Goal: Information Seeking & Learning: Find specific fact

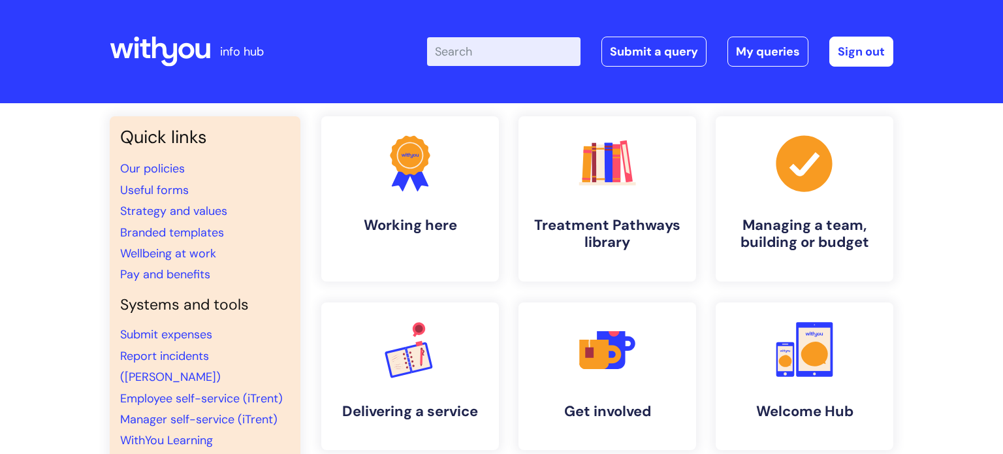
click at [498, 59] on input "Enter your search term here..." at bounding box center [504, 51] width 154 height 29
type input "SARS request"
click button "Search" at bounding box center [0, 0] width 0 height 0
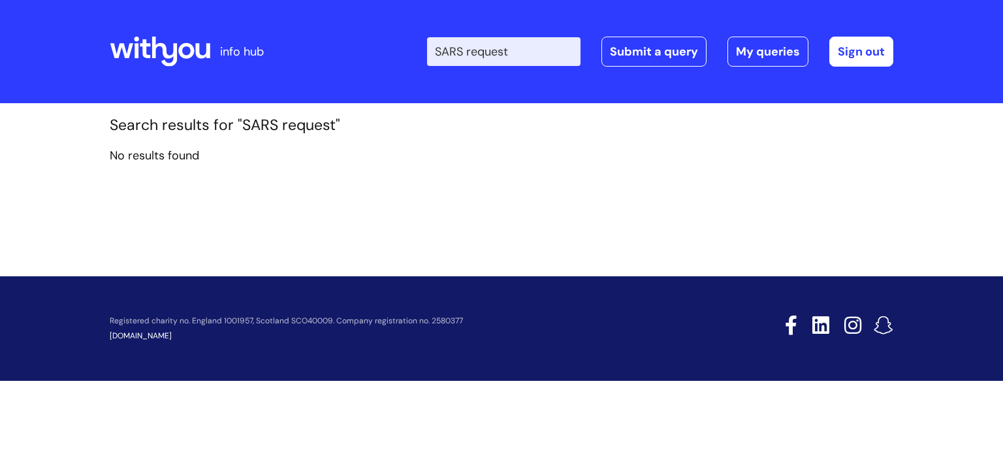
click at [545, 47] on input "SARS request" at bounding box center [504, 51] width 154 height 29
type input "SARS"
click button "Search" at bounding box center [0, 0] width 0 height 0
click at [482, 46] on input "SARS" at bounding box center [504, 51] width 154 height 29
type input "S"
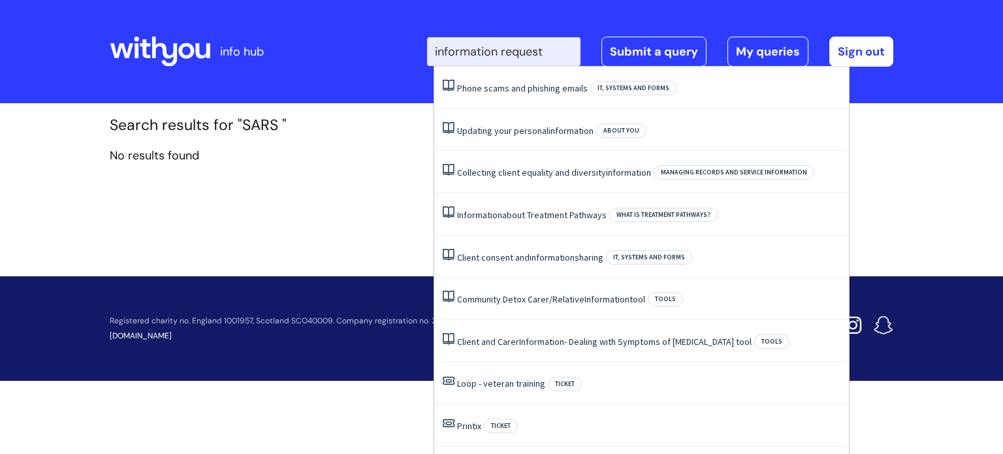
type input "information request"
click button "Search" at bounding box center [0, 0] width 0 height 0
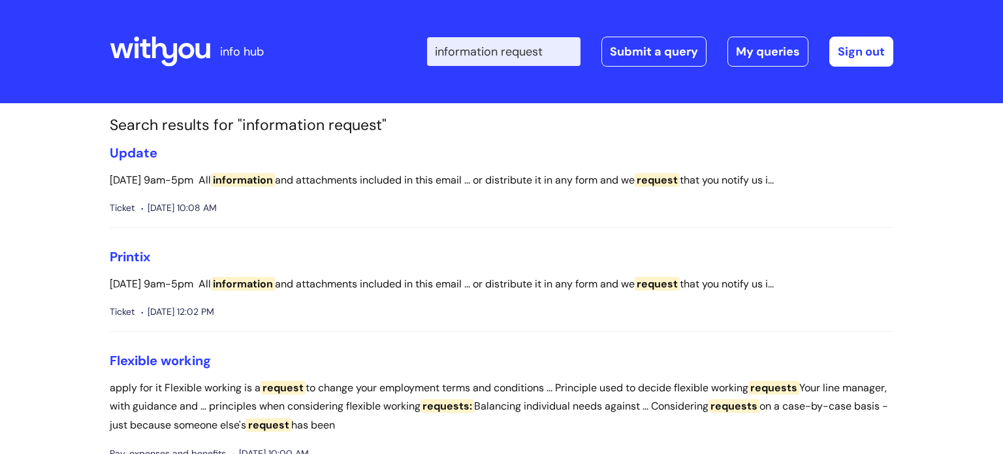
click at [440, 52] on input "information request" at bounding box center [504, 51] width 154 height 29
type input "client information request"
click button "Search" at bounding box center [0, 0] width 0 height 0
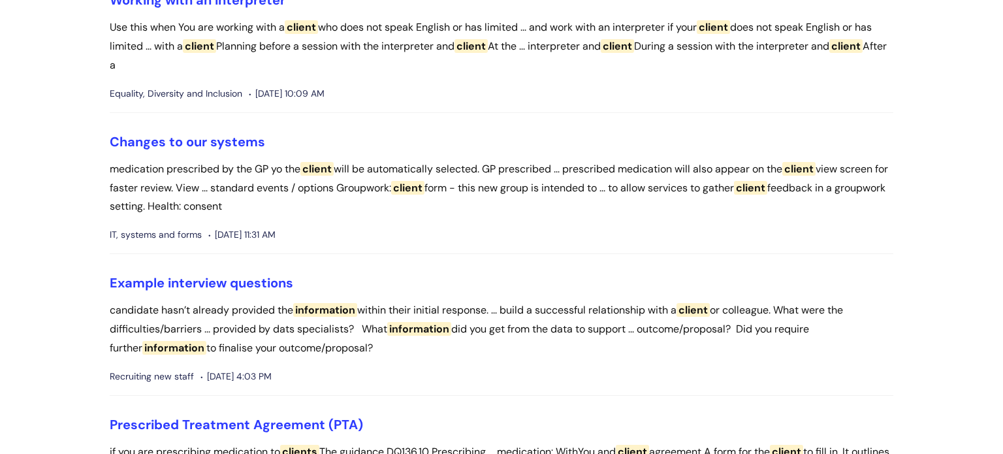
scroll to position [1023, 0]
